Goal: Go to known website: Access a specific website the user already knows

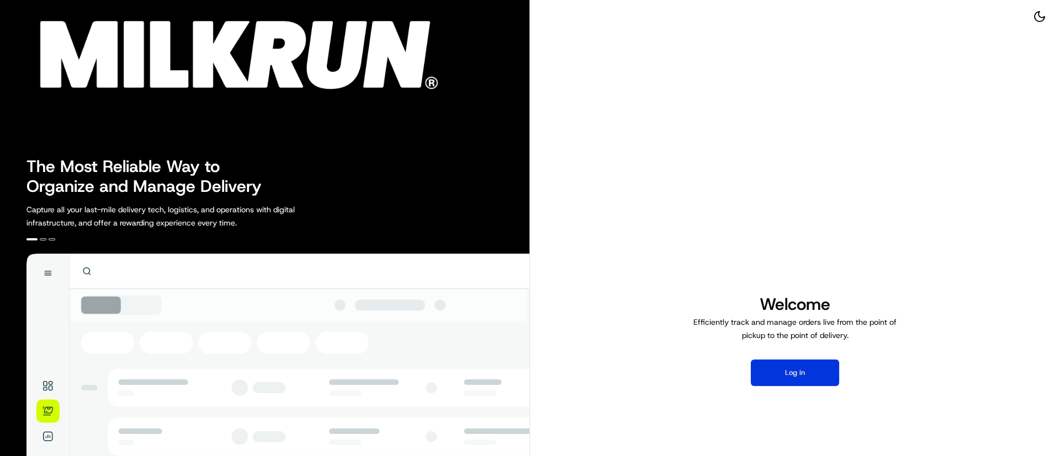
click at [786, 371] on button "Log in" at bounding box center [794, 373] width 88 height 26
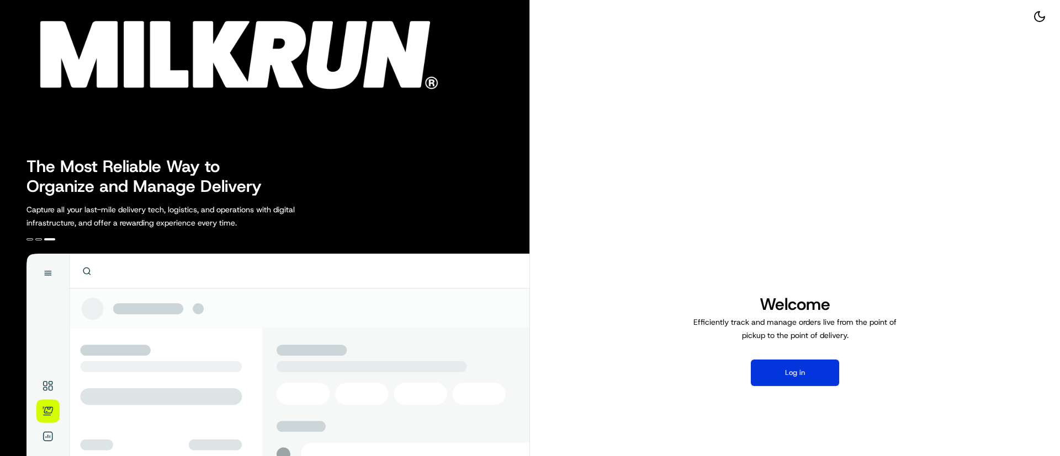
click at [807, 377] on button "Log in" at bounding box center [794, 373] width 88 height 26
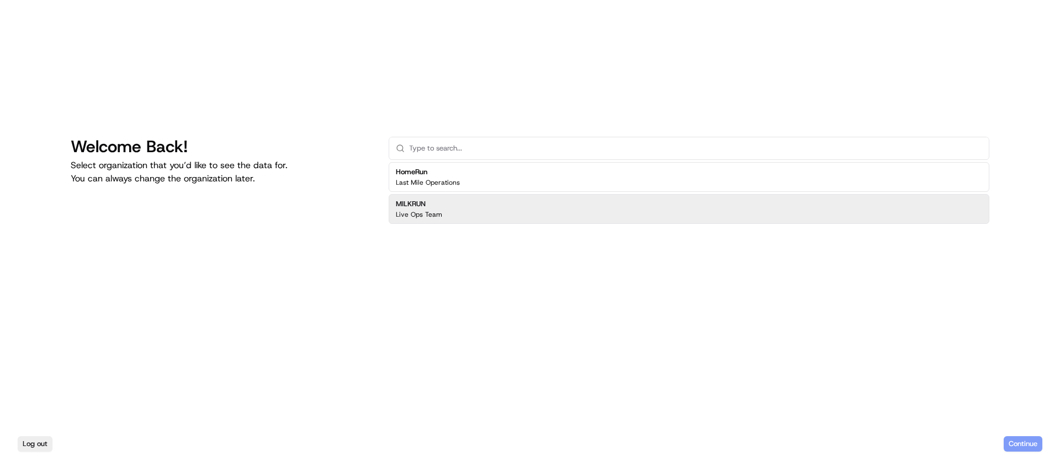
click at [502, 219] on div "MILKRUN Live Ops Team" at bounding box center [688, 209] width 600 height 30
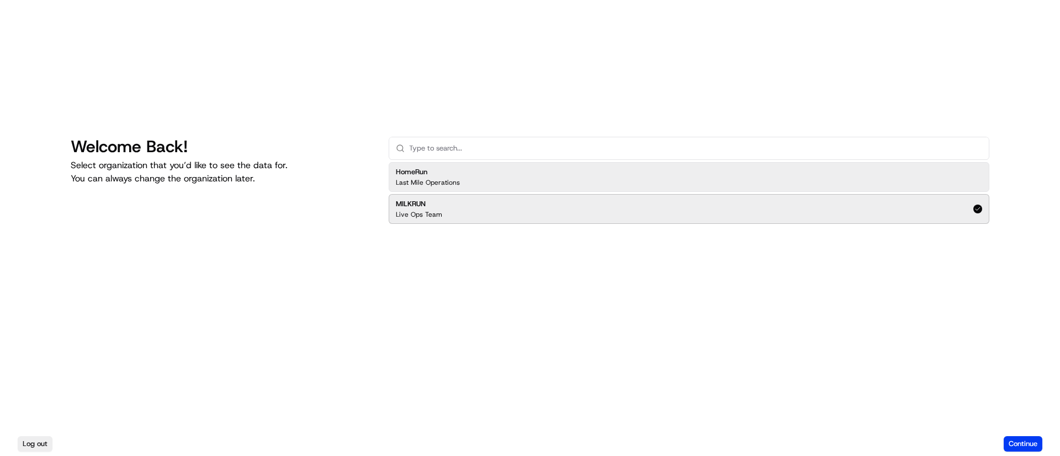
click at [631, 176] on div "HomeRun Last Mile Operations" at bounding box center [688, 177] width 600 height 30
click at [1013, 445] on button "Continue" at bounding box center [1022, 443] width 39 height 15
